Goal: Task Accomplishment & Management: Use online tool/utility

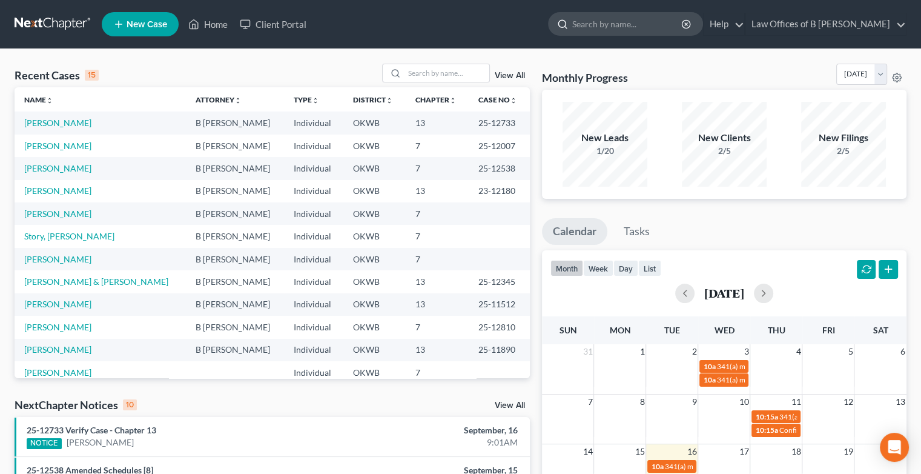
click at [613, 27] on input "search" at bounding box center [627, 24] width 111 height 22
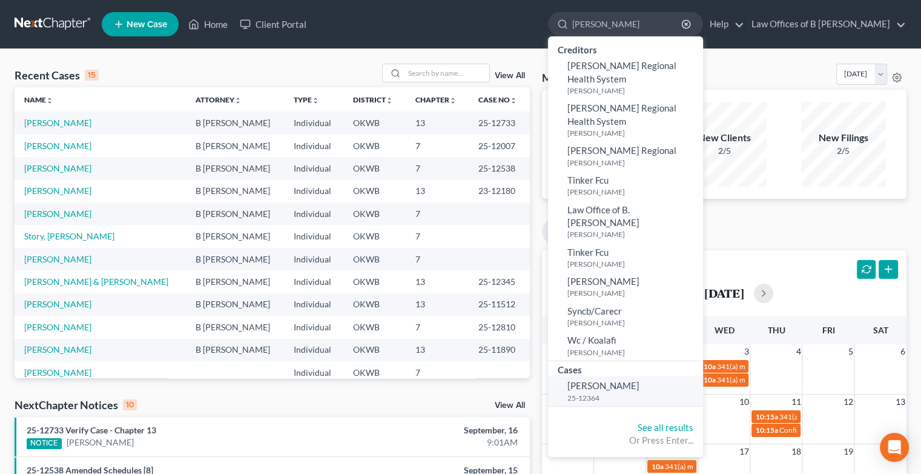
type input "[PERSON_NAME]"
click at [615, 380] on span "[PERSON_NAME]" at bounding box center [603, 385] width 72 height 11
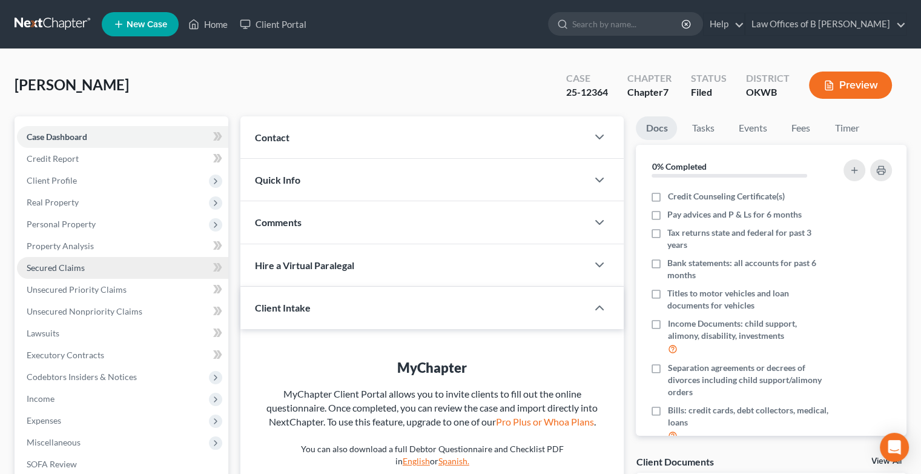
click at [82, 268] on span "Secured Claims" at bounding box center [56, 267] width 58 height 10
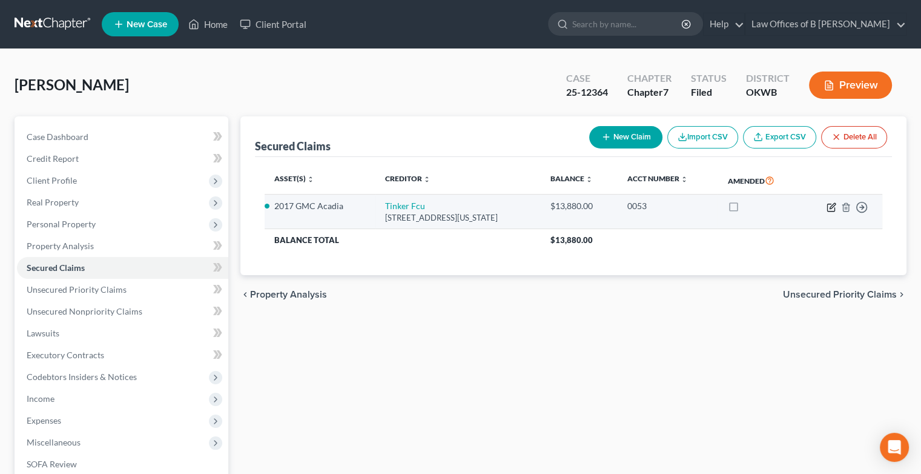
click at [830, 207] on icon "button" at bounding box center [832, 205] width 5 height 5
select select "37"
select select "4"
select select "3"
select select "0"
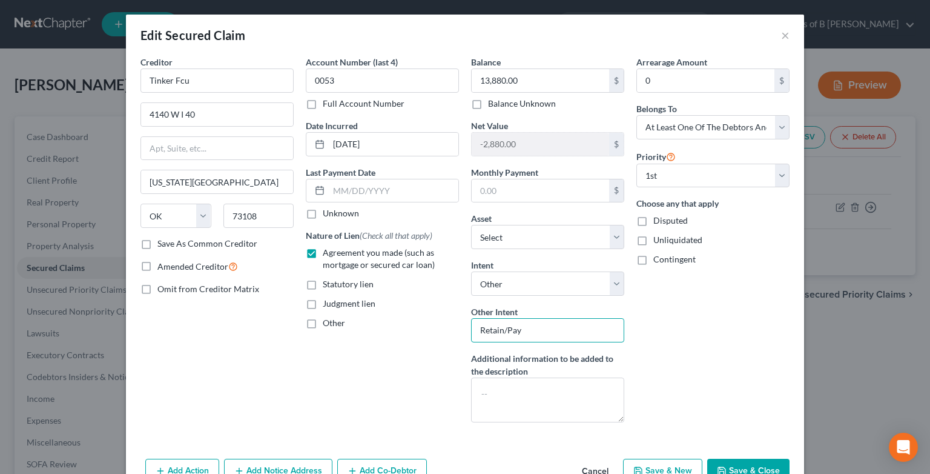
click at [608, 323] on input "Retain/Pay" at bounding box center [547, 330] width 153 height 24
click at [781, 37] on button "×" at bounding box center [785, 35] width 8 height 15
